Goal: Information Seeking & Learning: Find specific fact

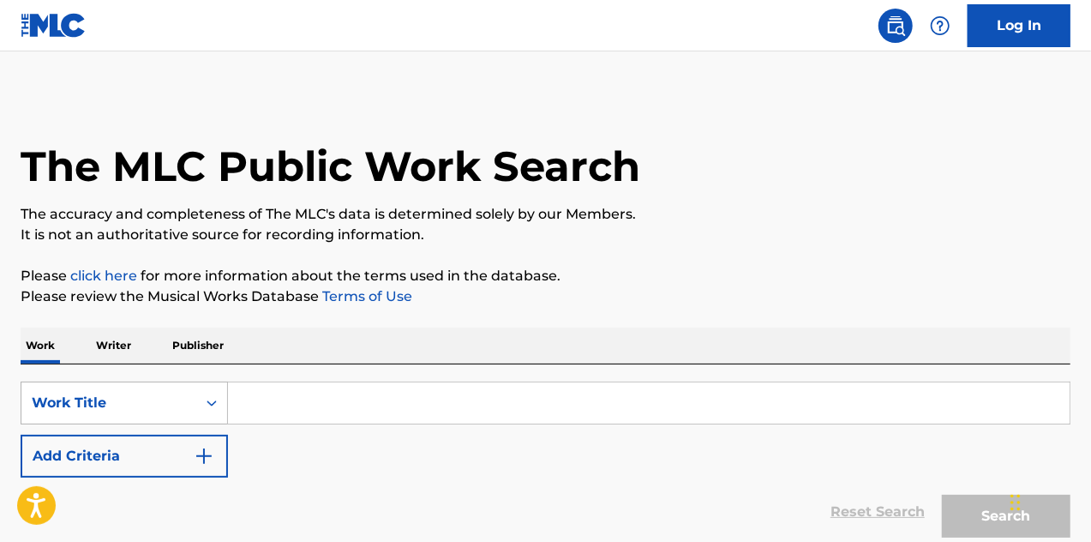
click at [102, 402] on div "Work Title" at bounding box center [109, 403] width 154 height 21
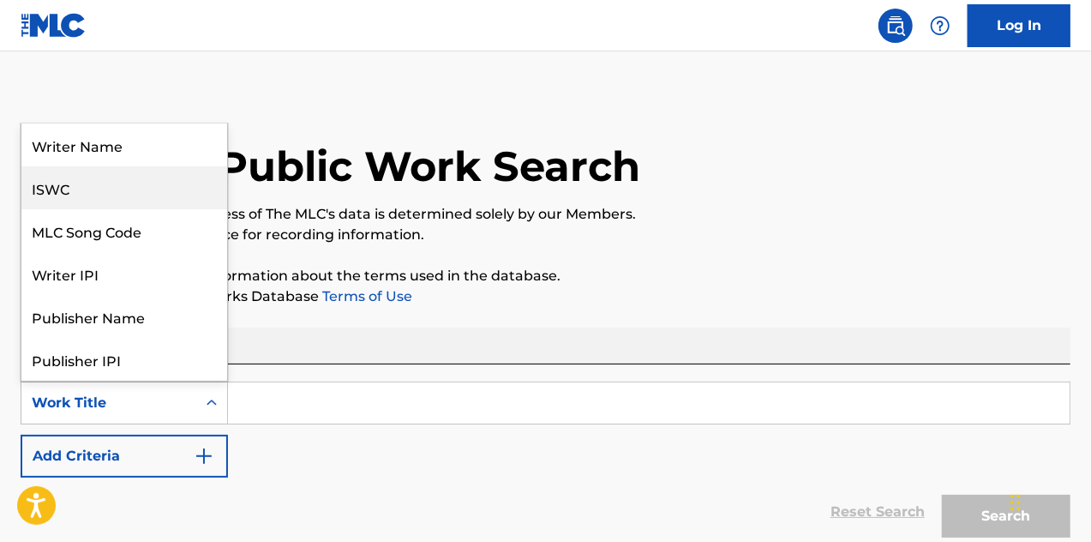
click at [105, 195] on div "ISWC" at bounding box center [124, 187] width 206 height 43
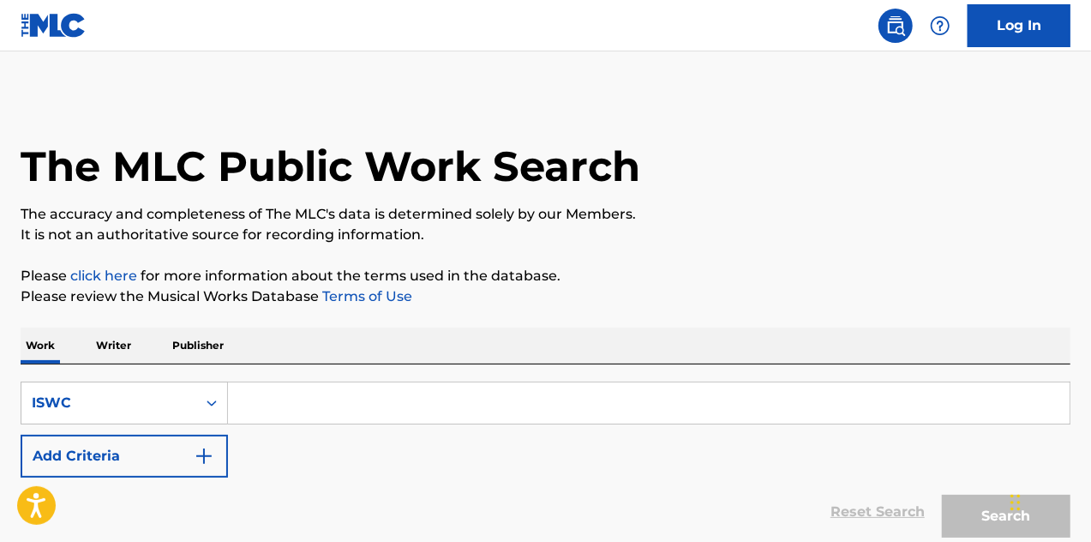
click at [275, 409] on input "Search Form" at bounding box center [649, 402] width 842 height 41
paste input "T9245894171"
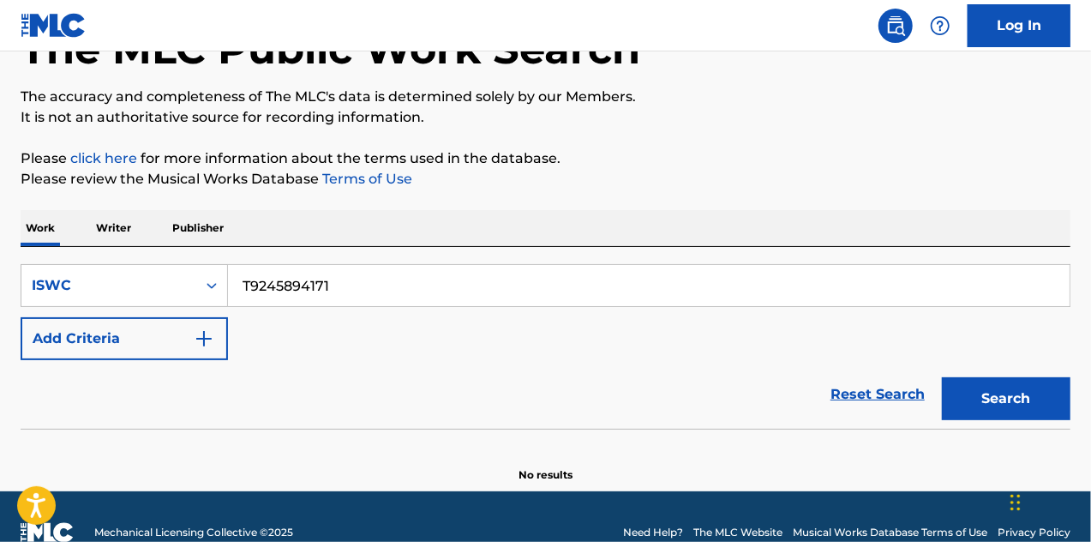
scroll to position [148, 0]
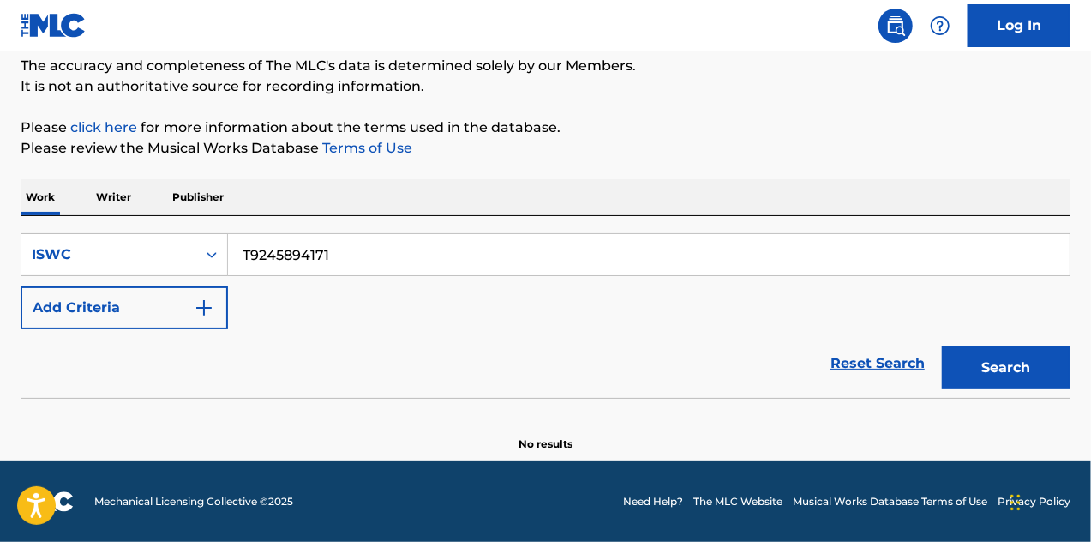
click at [988, 367] on button "Search" at bounding box center [1006, 367] width 129 height 43
click at [315, 258] on input "T9245894171" at bounding box center [649, 254] width 842 height 41
paste input "0420519794"
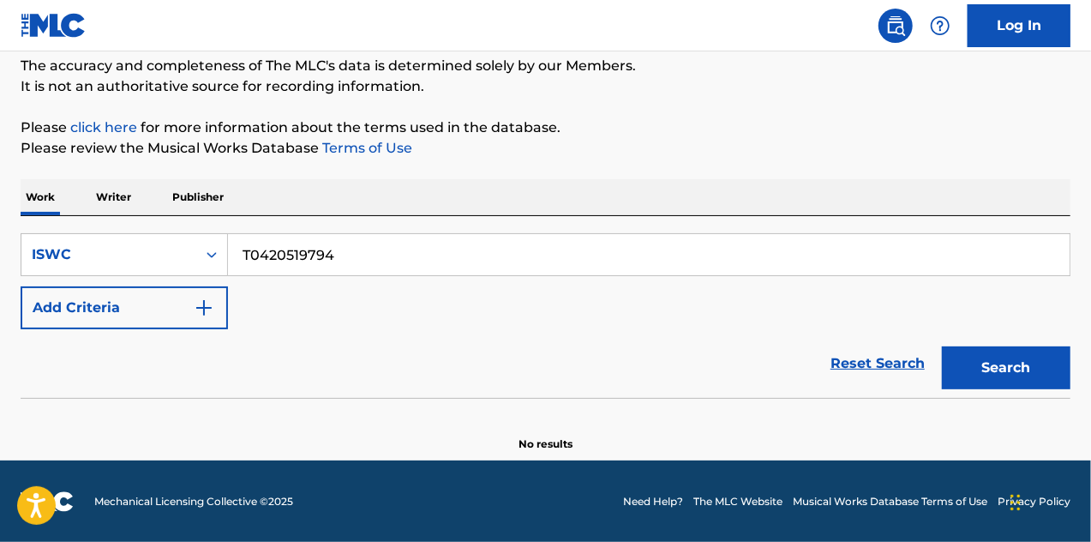
type input "T0420519794"
click at [994, 368] on button "Search" at bounding box center [1006, 367] width 129 height 43
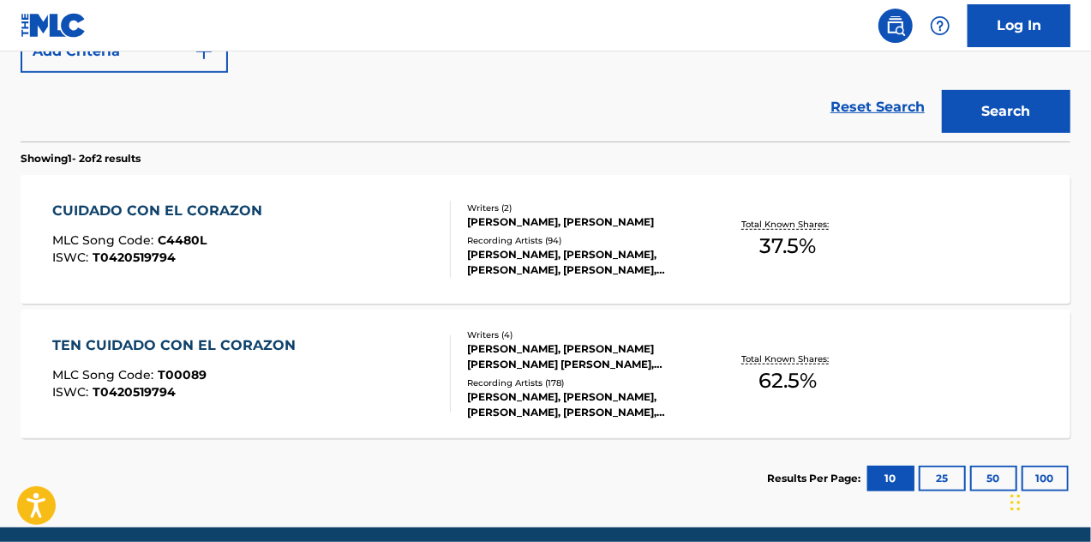
scroll to position [405, 0]
